Goal: Entertainment & Leisure: Browse casually

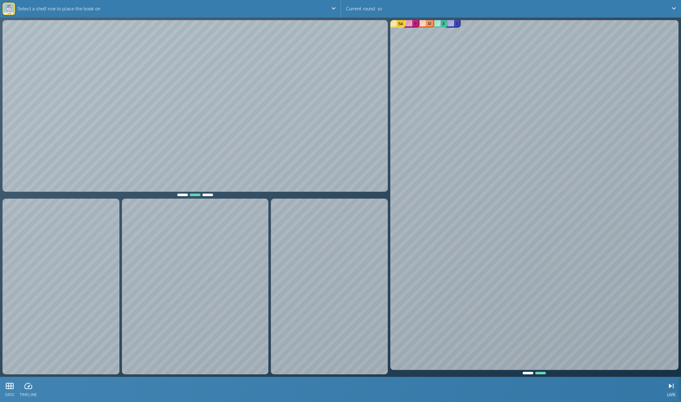
click at [672, 387] on icon at bounding box center [671, 385] width 9 height 9
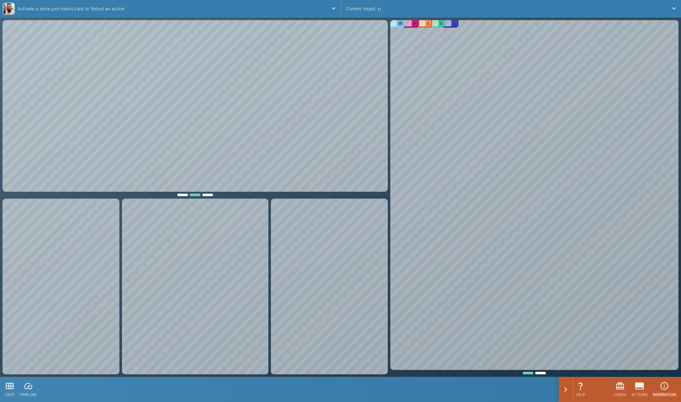
click at [662, 384] on icon at bounding box center [664, 385] width 9 height 9
click at [594, 387] on icon at bounding box center [596, 386] width 6 height 8
click at [594, 387] on icon at bounding box center [595, 385] width 9 height 9
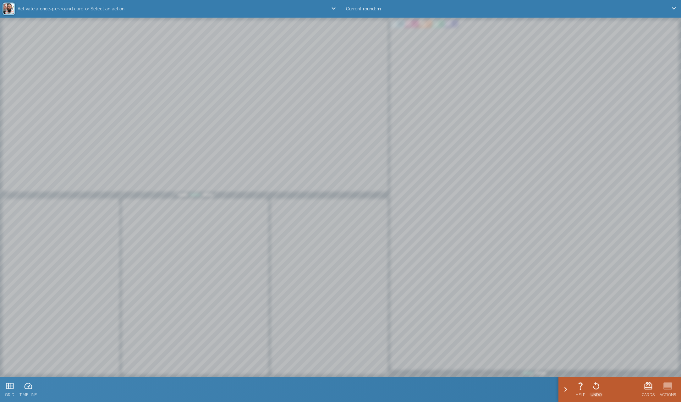
click at [594, 387] on icon at bounding box center [595, 385] width 9 height 9
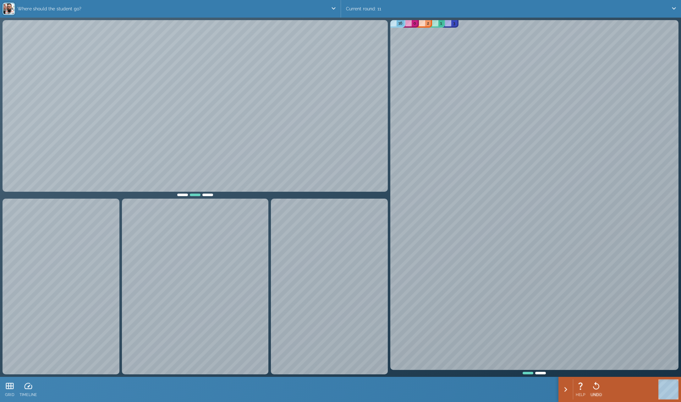
click at [598, 388] on icon at bounding box center [596, 386] width 6 height 8
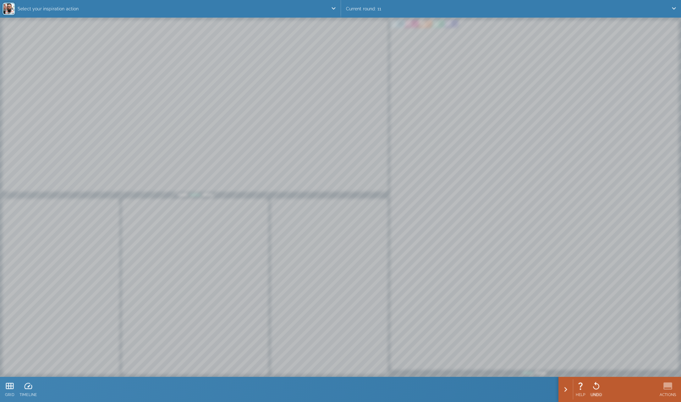
click at [596, 388] on icon at bounding box center [595, 385] width 9 height 9
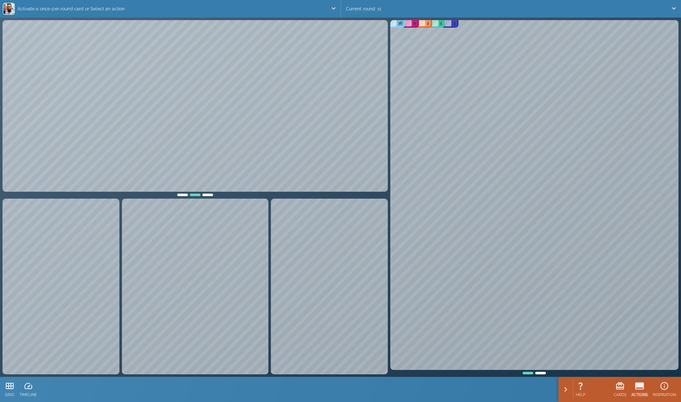
click at [641, 387] on icon at bounding box center [639, 385] width 9 height 7
click at [595, 386] on icon at bounding box center [595, 385] width 9 height 9
click at [184, 194] on div at bounding box center [182, 194] width 13 height 4
click at [592, 391] on div "UNDO" at bounding box center [597, 389] width 12 height 20
click at [597, 386] on icon at bounding box center [595, 385] width 9 height 9
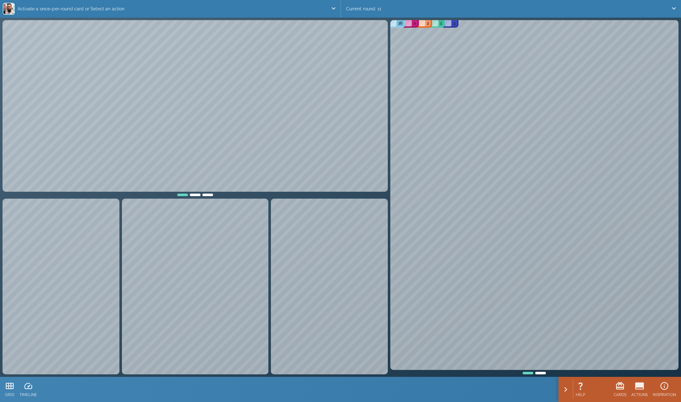
click at [200, 193] on div at bounding box center [195, 194] width 13 height 4
click at [180, 193] on div at bounding box center [182, 194] width 13 height 4
click at [645, 387] on div at bounding box center [640, 386] width 16 height 9
click at [594, 385] on icon at bounding box center [595, 385] width 9 height 9
click at [602, 384] on div at bounding box center [597, 385] width 12 height 9
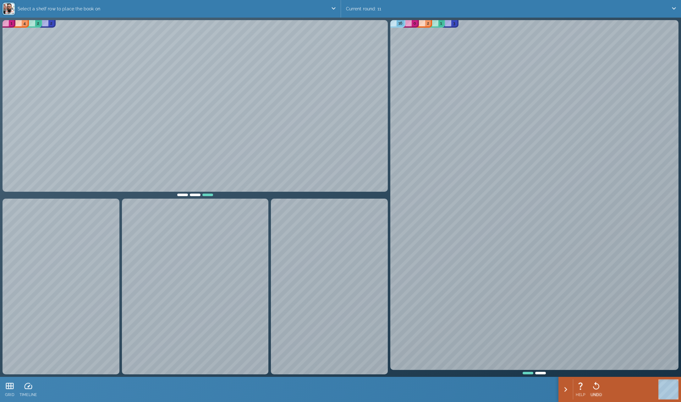
click at [594, 386] on icon at bounding box center [595, 385] width 9 height 9
click at [670, 388] on icon at bounding box center [671, 386] width 7 height 7
click at [668, 388] on icon at bounding box center [667, 386] width 9 height 9
